Goal: Task Accomplishment & Management: Manage account settings

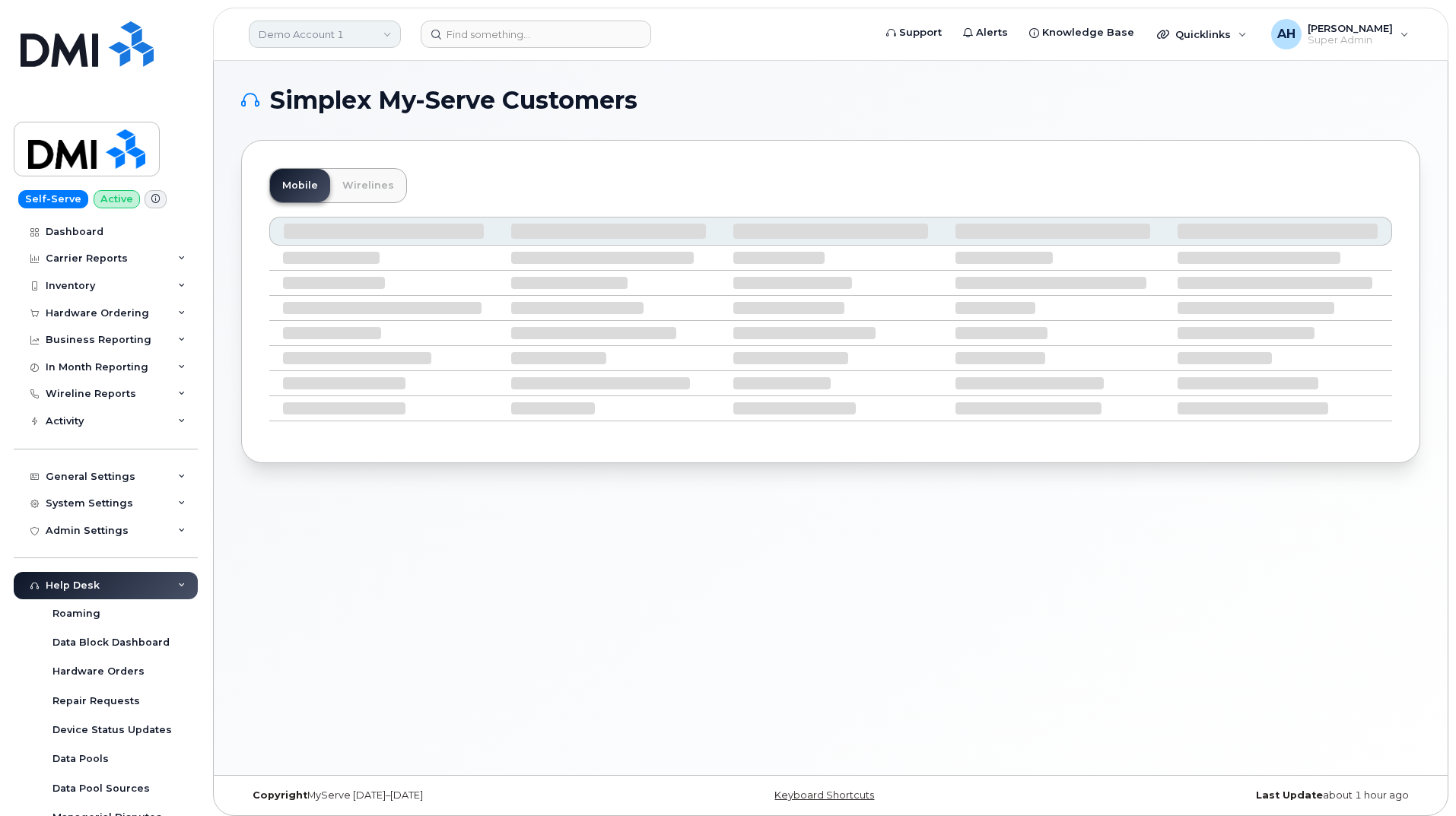
click at [318, 22] on link "Demo Account 1" at bounding box center [325, 34] width 152 height 27
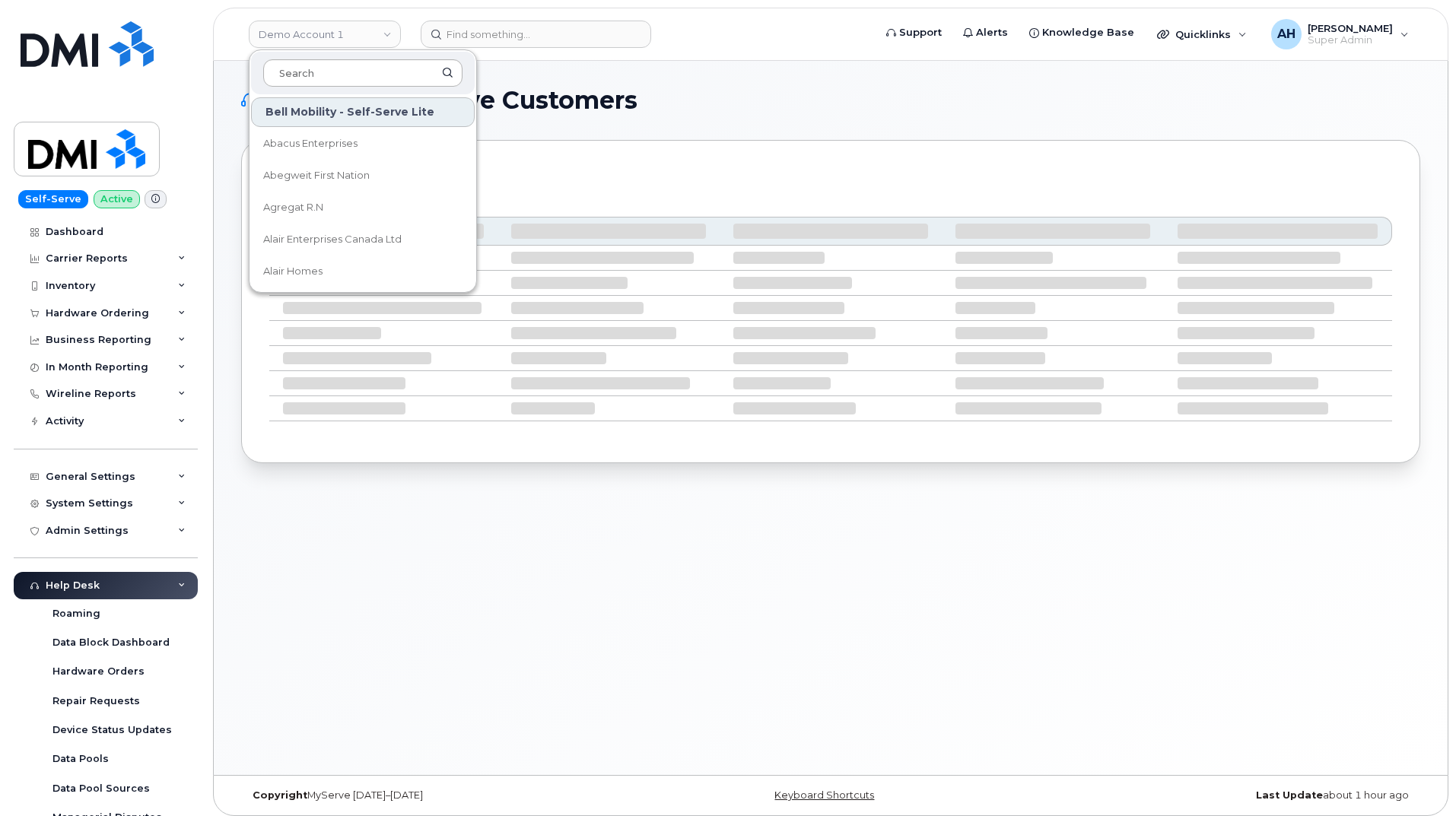
click at [326, 74] on input at bounding box center [363, 72] width 199 height 27
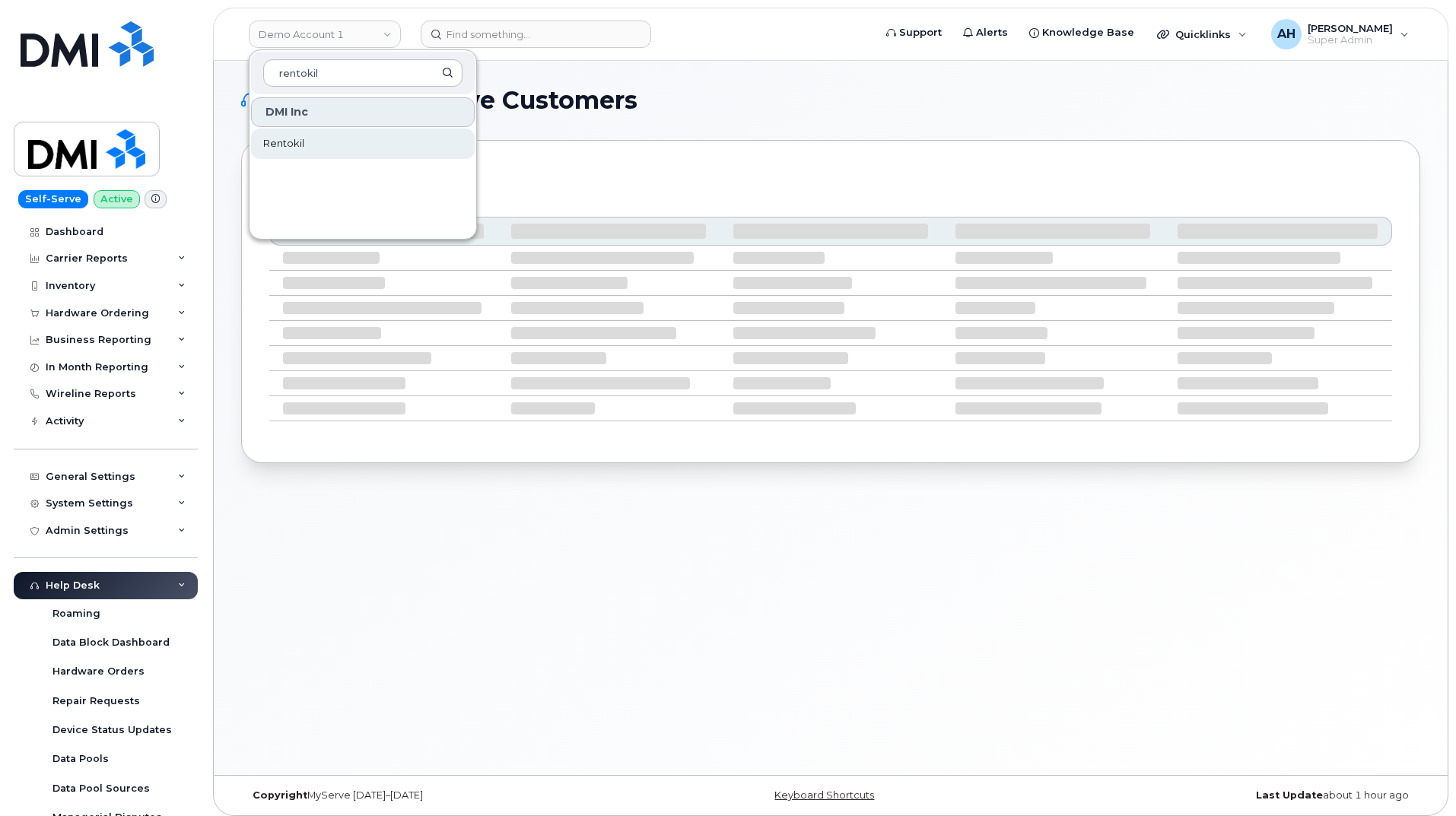
type input "rentokil"
click at [329, 142] on link "Rentokil" at bounding box center [363, 143] width 223 height 30
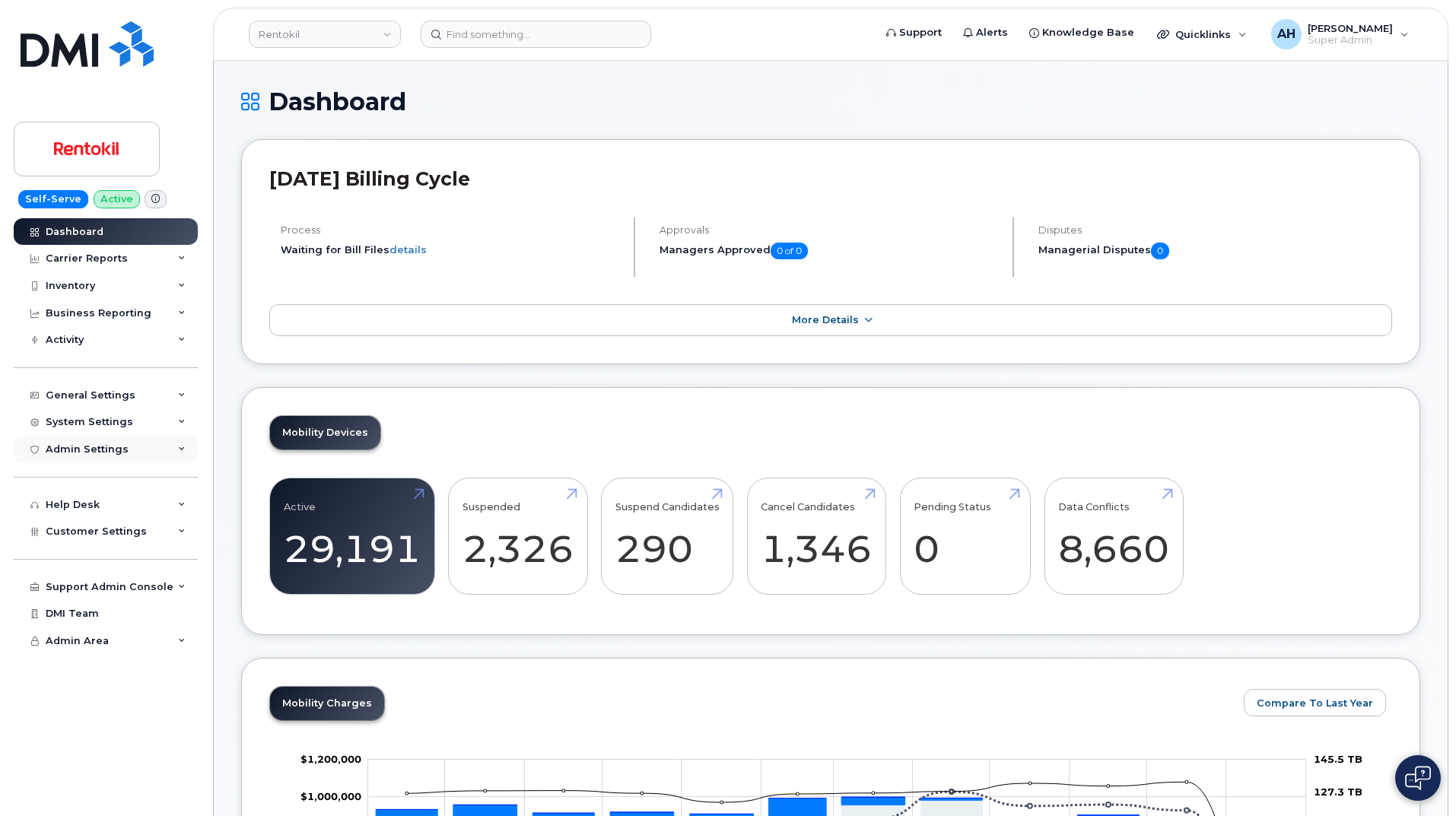
click at [188, 449] on div "Admin Settings" at bounding box center [106, 449] width 184 height 27
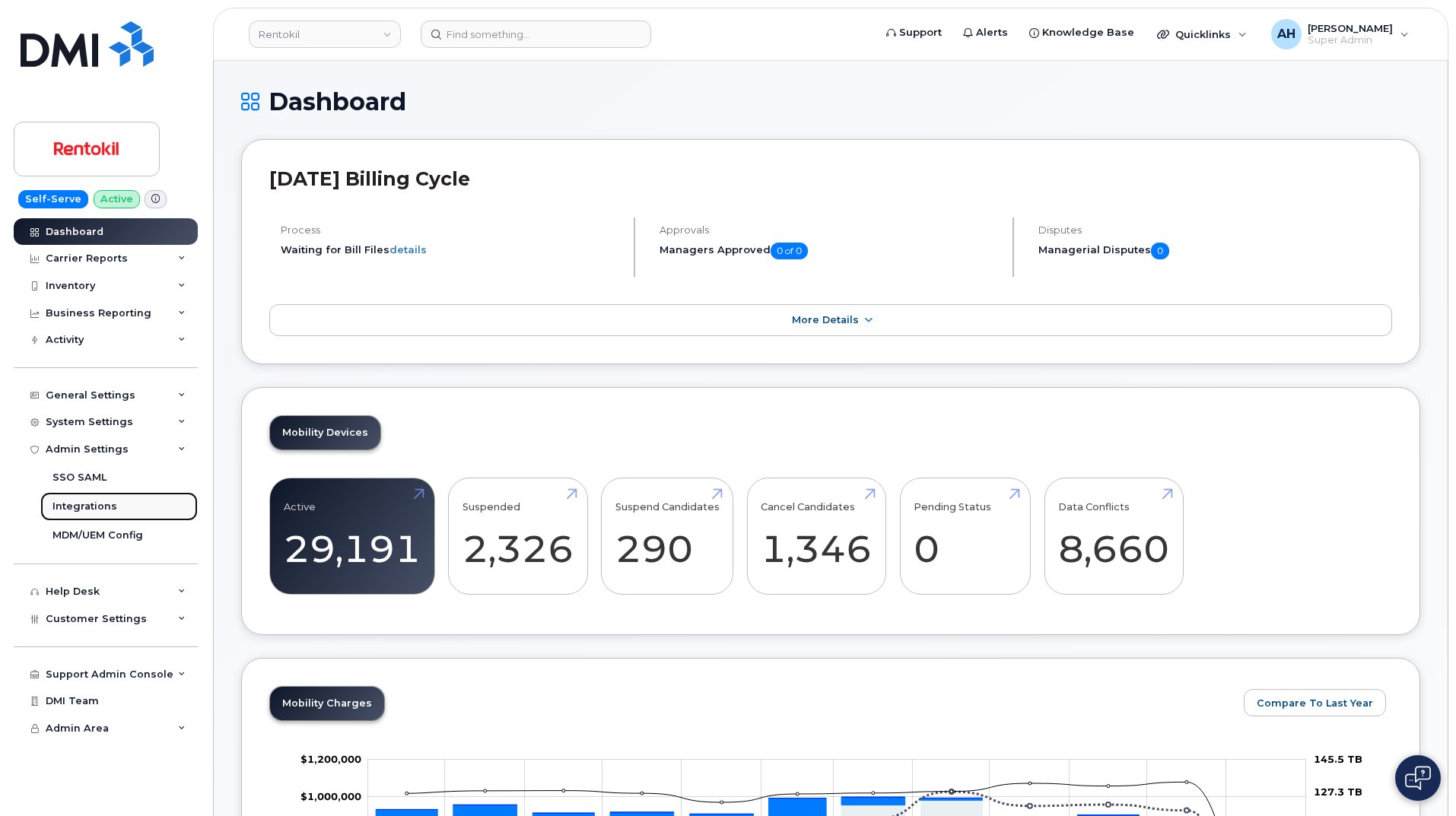
click at [124, 503] on link "Integrations" at bounding box center [119, 506] width 157 height 29
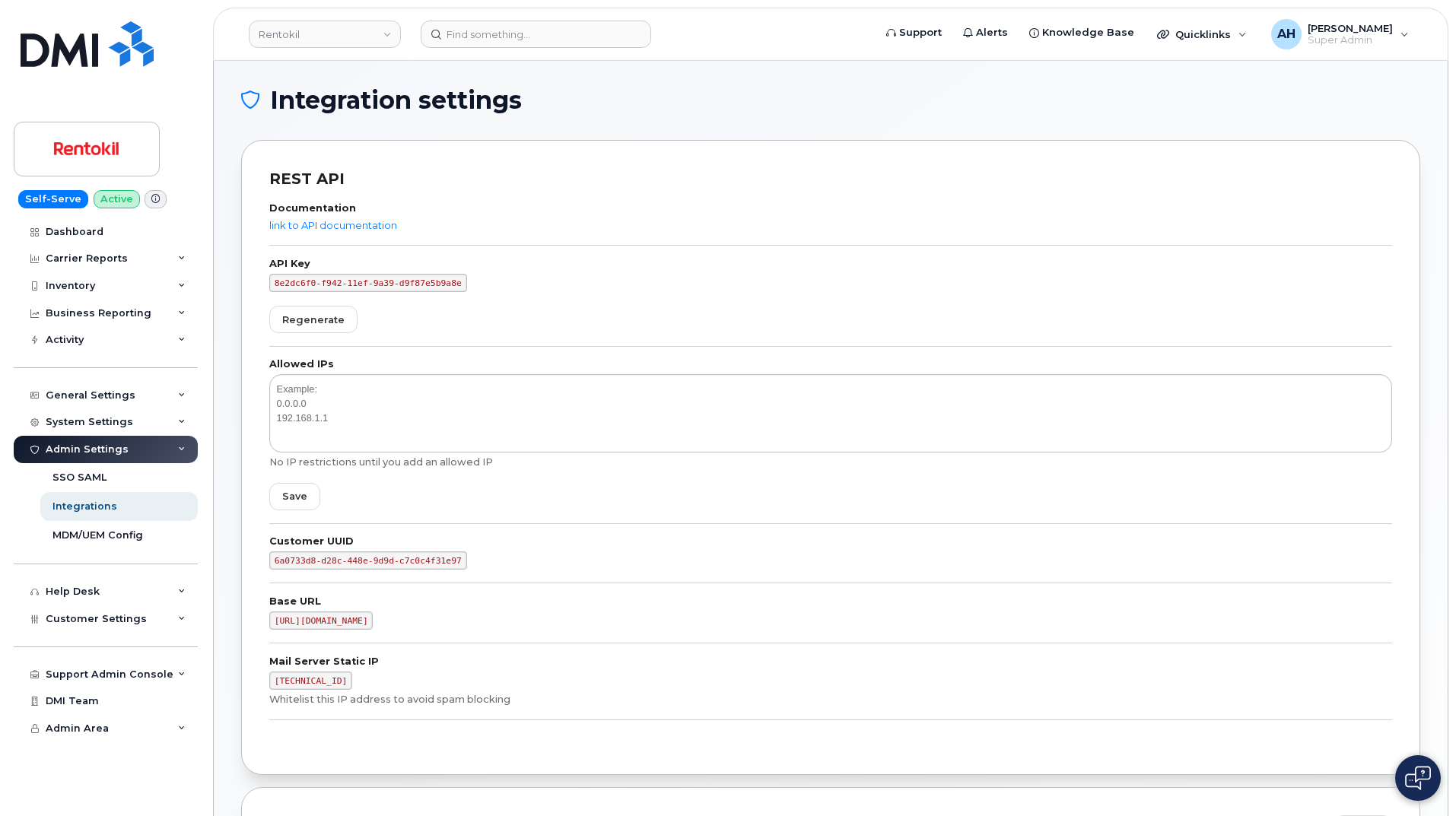
click at [412, 286] on code "8e2dc6f0-f942-11ef-9a39-d9f87e5b9a8e" at bounding box center [368, 283] width 198 height 18
copy form "8e2dc6f0-f942-11ef-9a39-d9f87e5b9a8e Regenerate"
